Goal: Find specific page/section: Find specific page/section

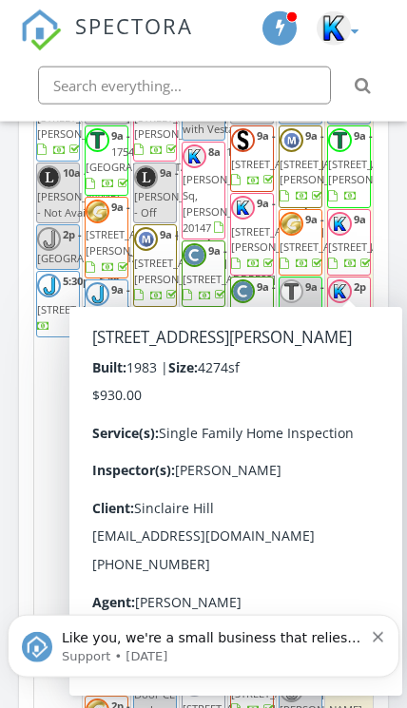
scroll to position [2196, 0]
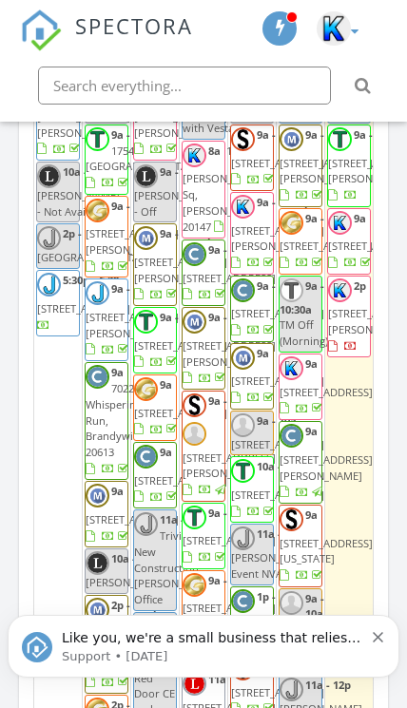
click at [318, 34] on img at bounding box center [334, 28] width 34 height 34
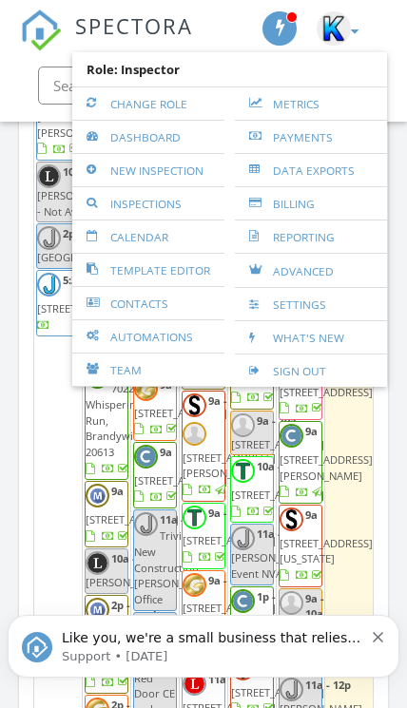
click at [303, 105] on link "Metrics" at bounding box center [310, 103] width 133 height 32
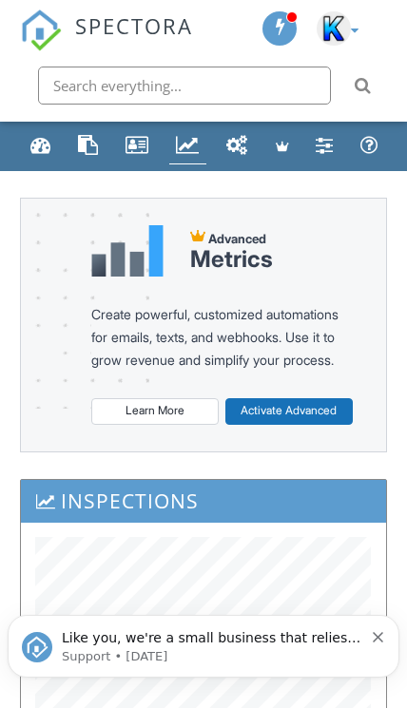
click at [38, 29] on img at bounding box center [41, 31] width 42 height 42
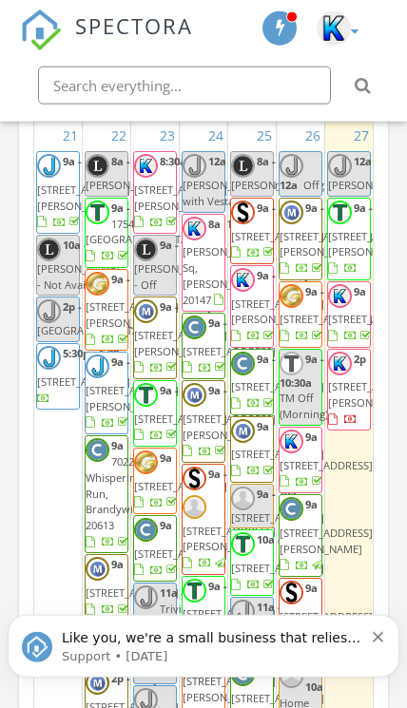
scroll to position [2123, 0]
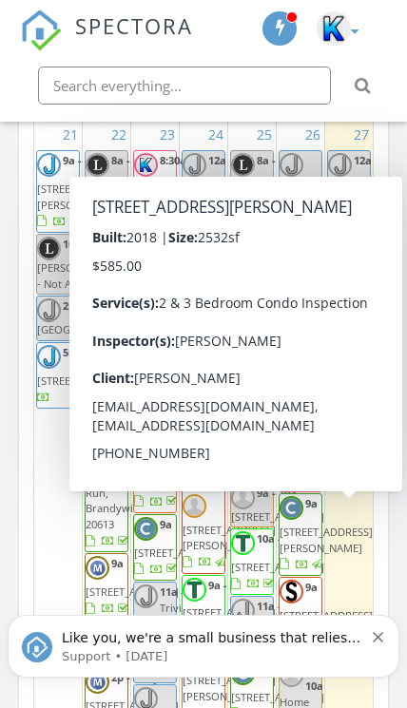
click at [366, 409] on span "[STREET_ADDRESS][PERSON_NAME]" at bounding box center [374, 393] width 93 height 30
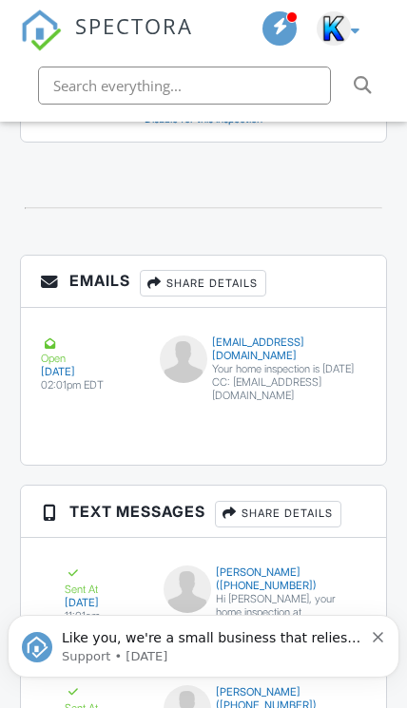
scroll to position [3711, 0]
